Goal: Use online tool/utility: Utilize a website feature to perform a specific function

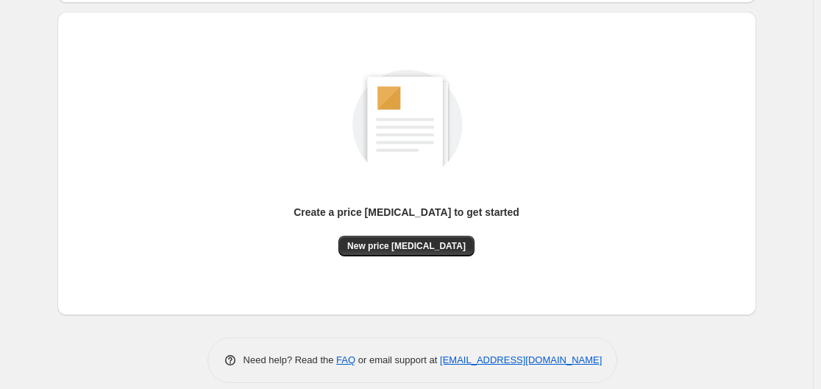
scroll to position [163, 0]
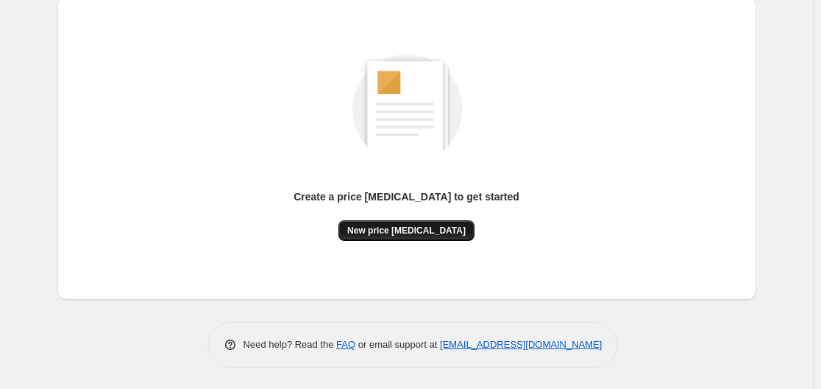
click at [415, 225] on span "New price [MEDICAL_DATA]" at bounding box center [406, 230] width 118 height 12
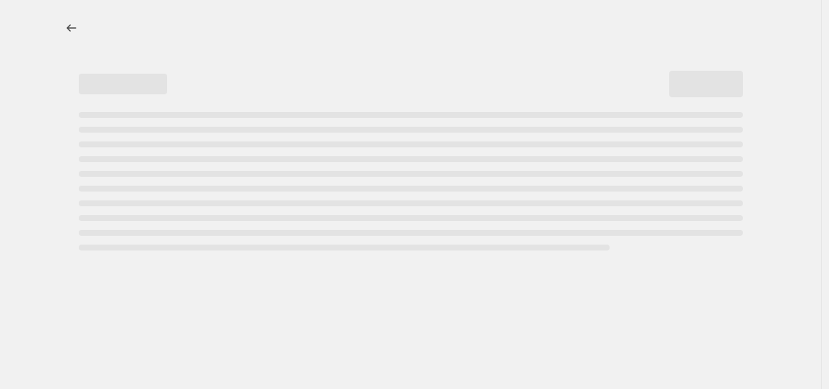
select select "percentage"
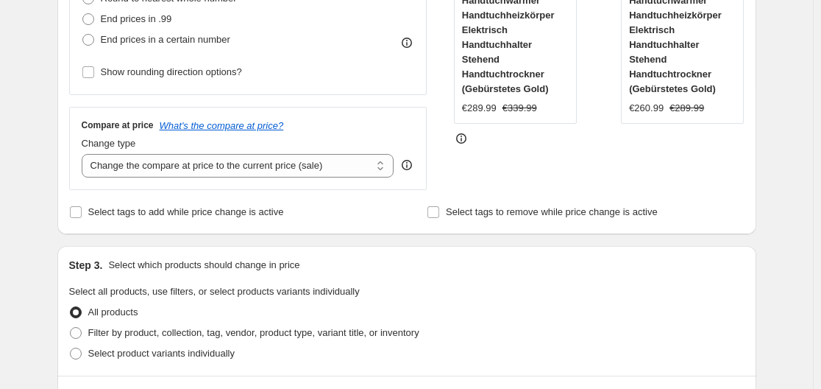
scroll to position [294, 0]
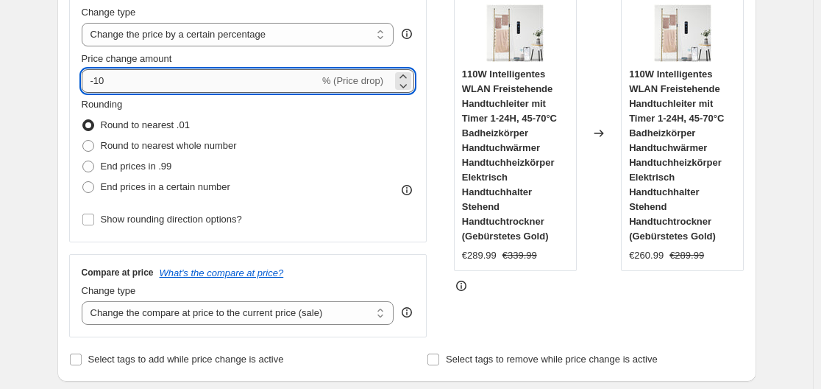
drag, startPoint x: 98, startPoint y: 79, endPoint x: 145, endPoint y: 90, distance: 48.2
click at [145, 90] on input "-10" at bounding box center [201, 81] width 238 height 24
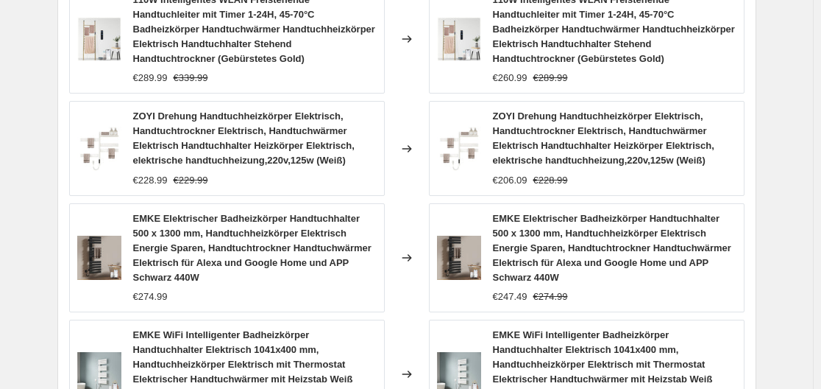
scroll to position [1298, 0]
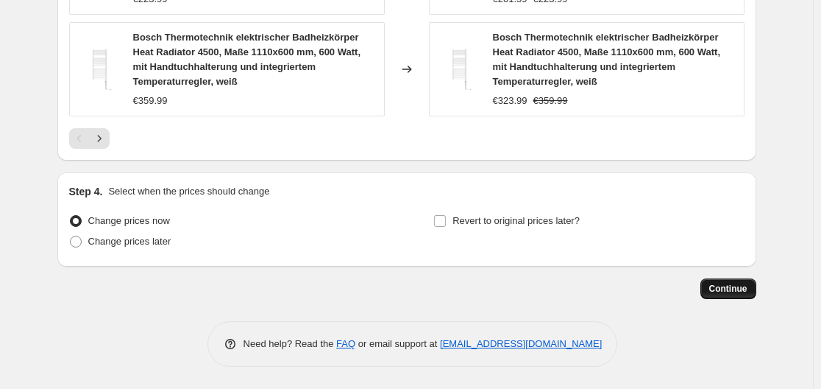
type input "-30"
click at [731, 286] on span "Continue" at bounding box center [728, 289] width 38 height 12
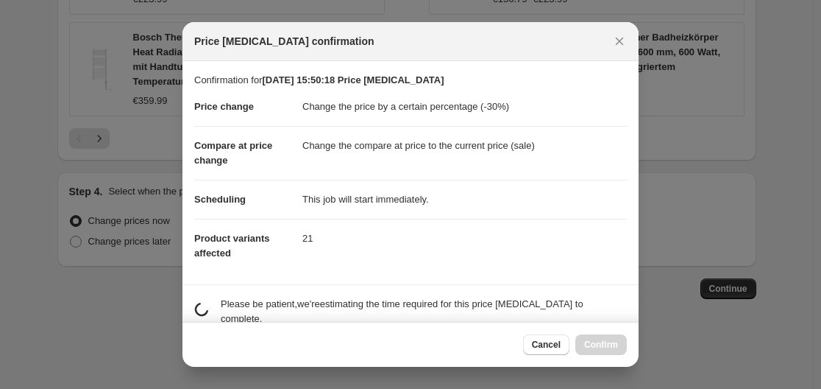
scroll to position [231, 0]
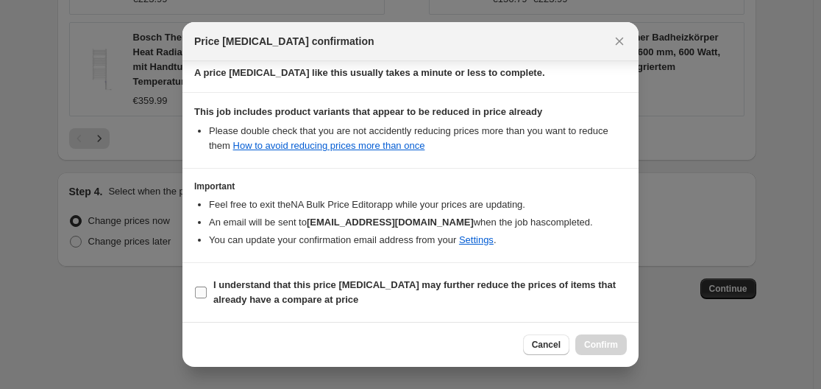
drag, startPoint x: 202, startPoint y: 295, endPoint x: 243, endPoint y: 282, distance: 42.6
click at [205, 295] on input "I understand that this price [MEDICAL_DATA] may further reduce the prices of it…" at bounding box center [201, 292] width 12 height 12
checkbox input "true"
click at [624, 348] on button "Confirm" at bounding box center [601, 344] width 52 height 21
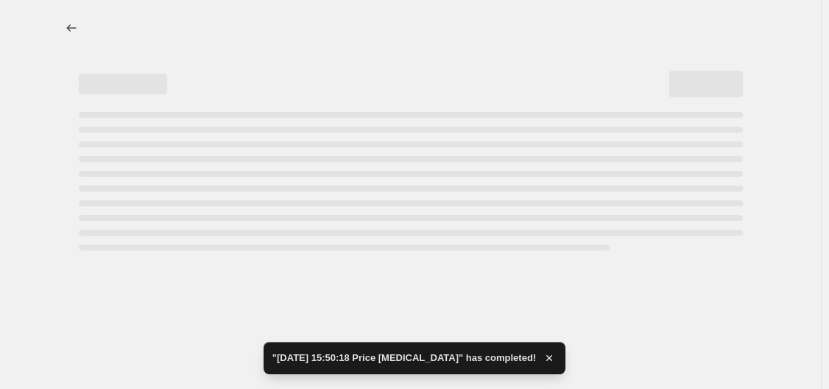
select select "percentage"
